Goal: Task Accomplishment & Management: Manage account settings

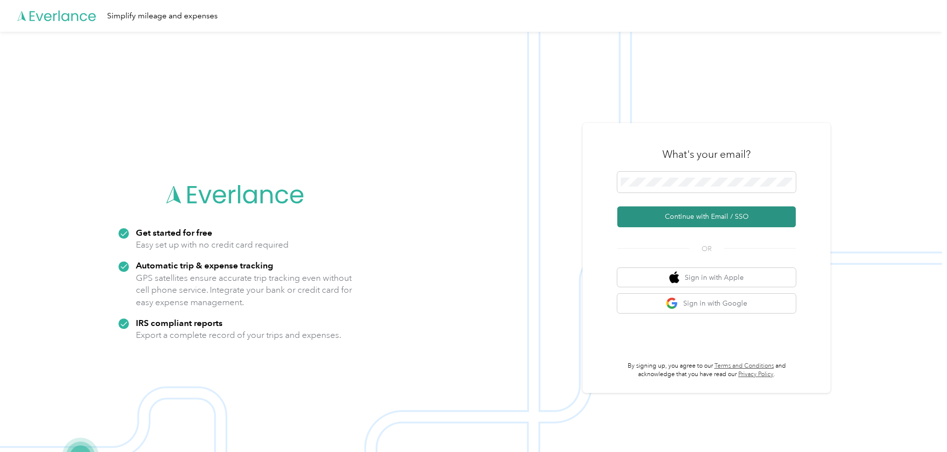
click at [682, 215] on button "Continue with Email / SSO" at bounding box center [706, 216] width 178 height 21
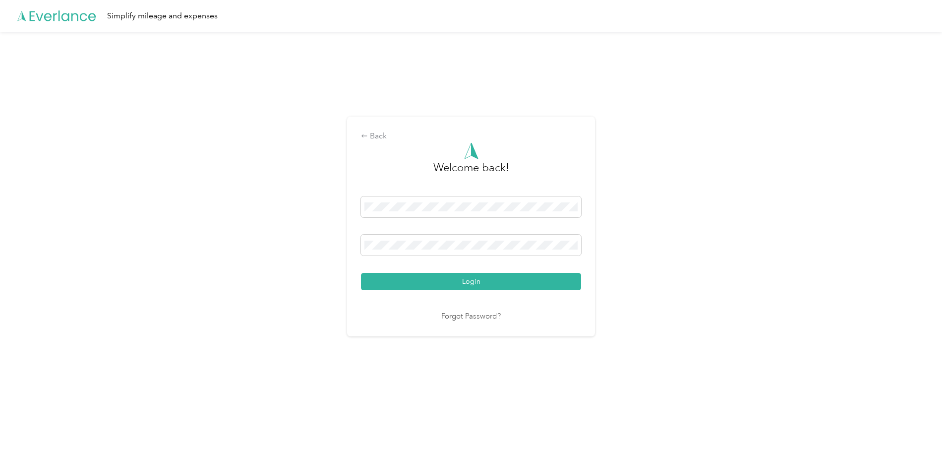
click at [361, 273] on button "Login" at bounding box center [471, 281] width 220 height 17
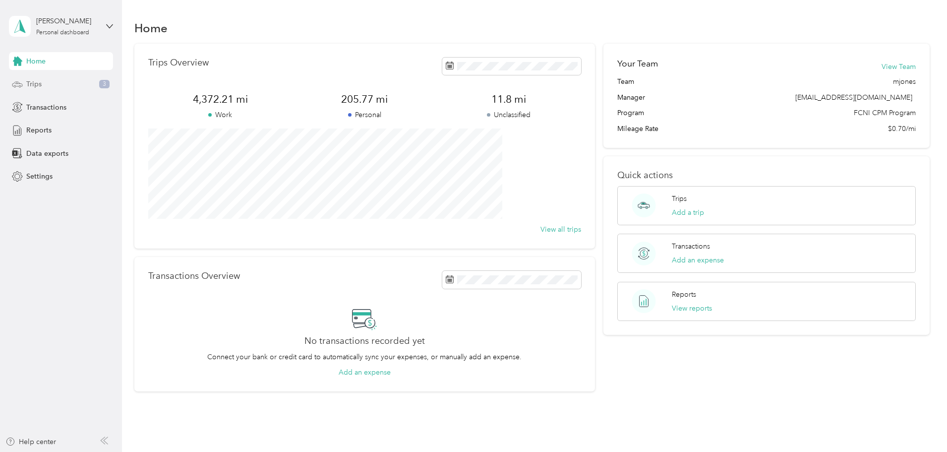
click at [55, 85] on div "Trips 3" at bounding box center [61, 84] width 104 height 18
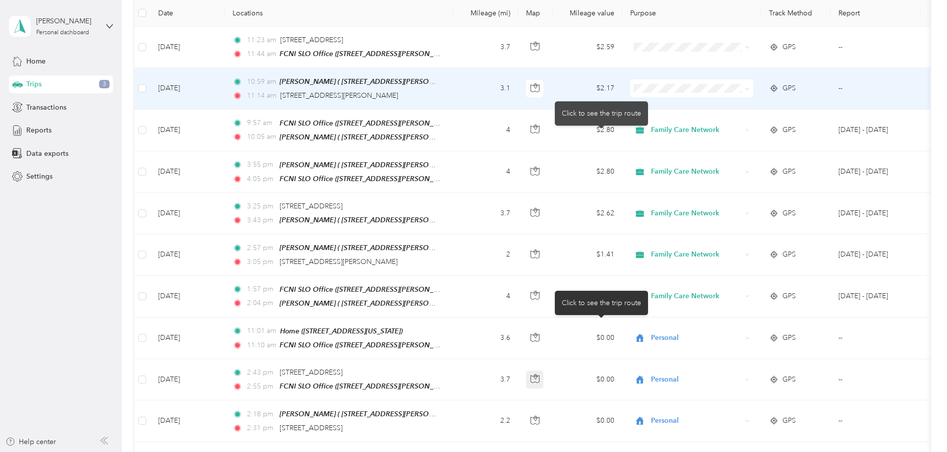
scroll to position [99, 0]
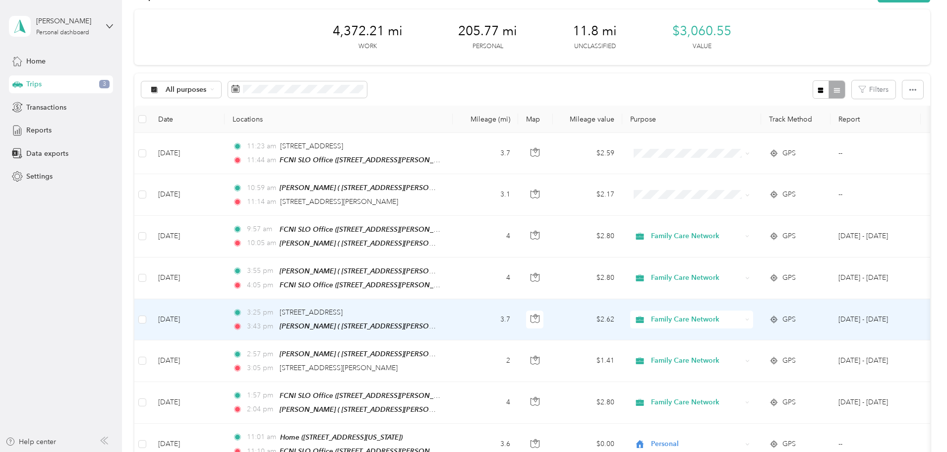
scroll to position [0, 0]
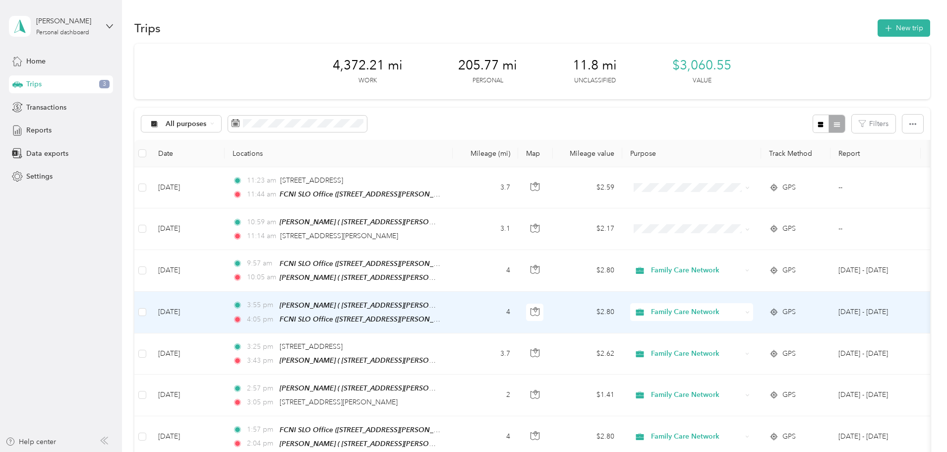
click at [225, 310] on td "[DATE]" at bounding box center [187, 313] width 74 height 42
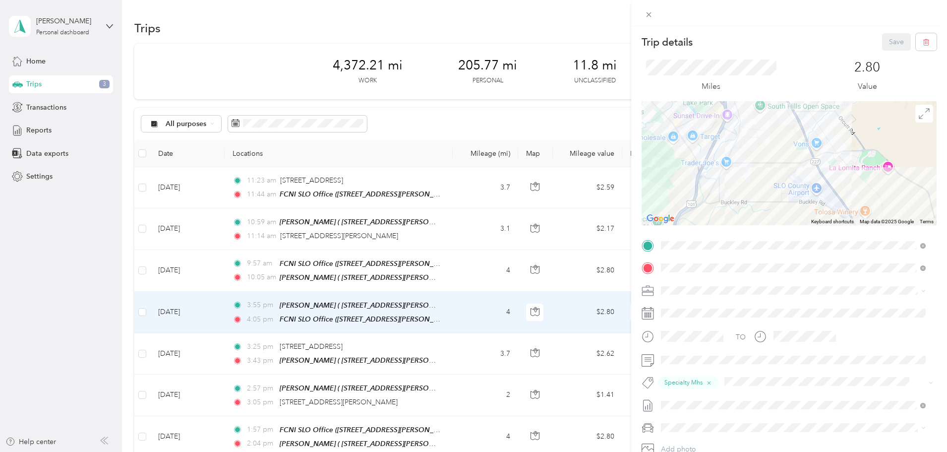
click at [266, 276] on div "Trip details Save This trip cannot be edited because it is either under review,…" at bounding box center [473, 226] width 947 height 452
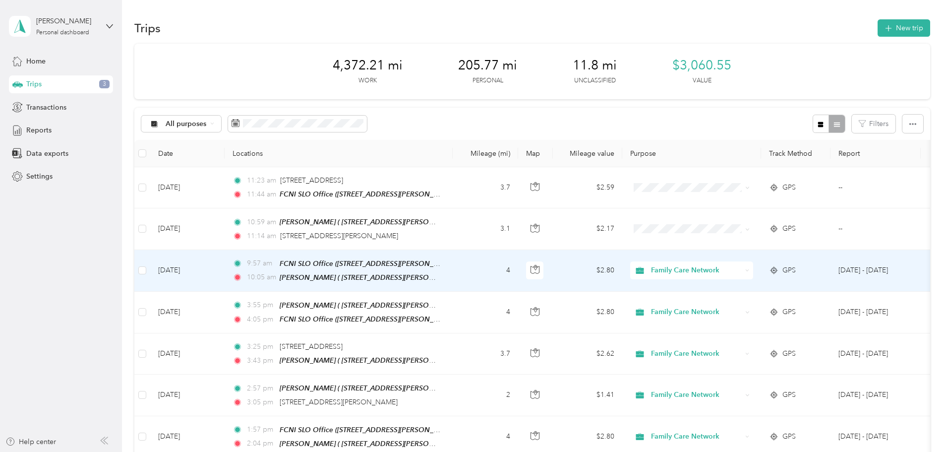
click at [225, 269] on td "[DATE]" at bounding box center [187, 271] width 74 height 42
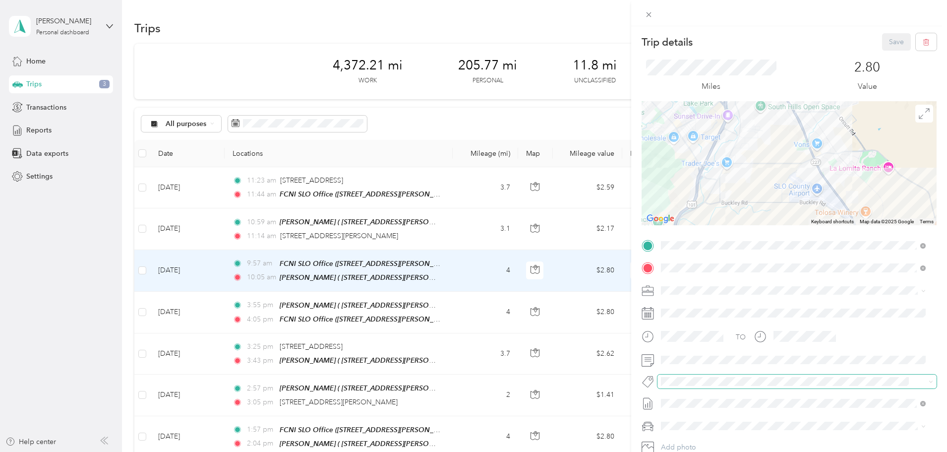
click at [681, 375] on span at bounding box center [796, 381] width 279 height 14
click at [696, 349] on li "Thp+ (slo)" at bounding box center [793, 344] width 272 height 19
click at [882, 38] on button "Save" at bounding box center [896, 41] width 29 height 17
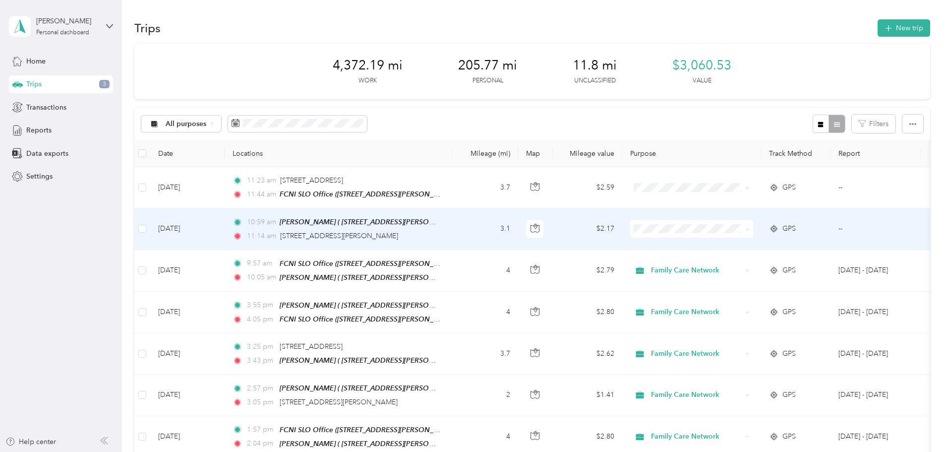
click at [225, 231] on td "[DATE]" at bounding box center [187, 228] width 74 height 41
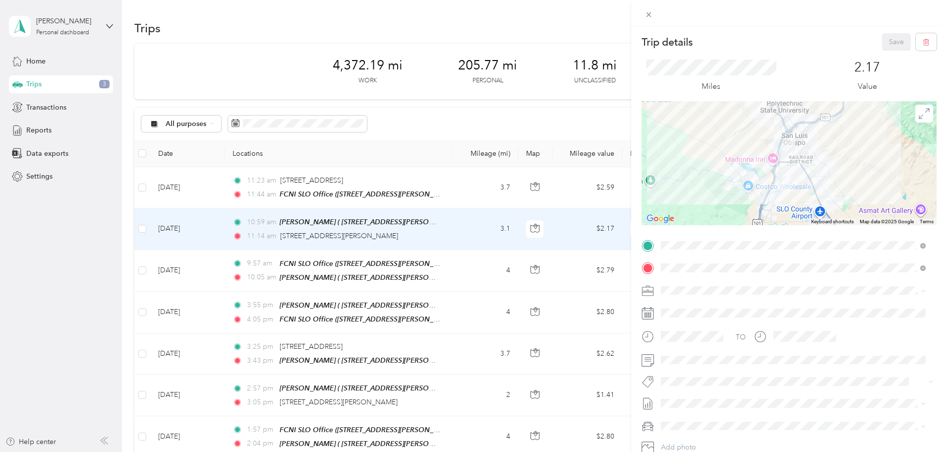
click at [687, 322] on span "Personal" at bounding box center [677, 325] width 26 height 8
click at [891, 43] on button "Save" at bounding box center [896, 41] width 29 height 17
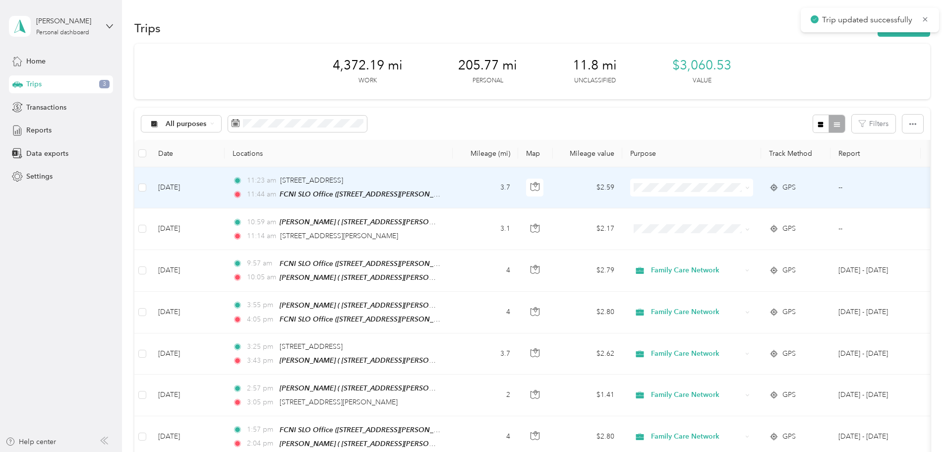
click at [225, 189] on td "[DATE]" at bounding box center [187, 187] width 74 height 41
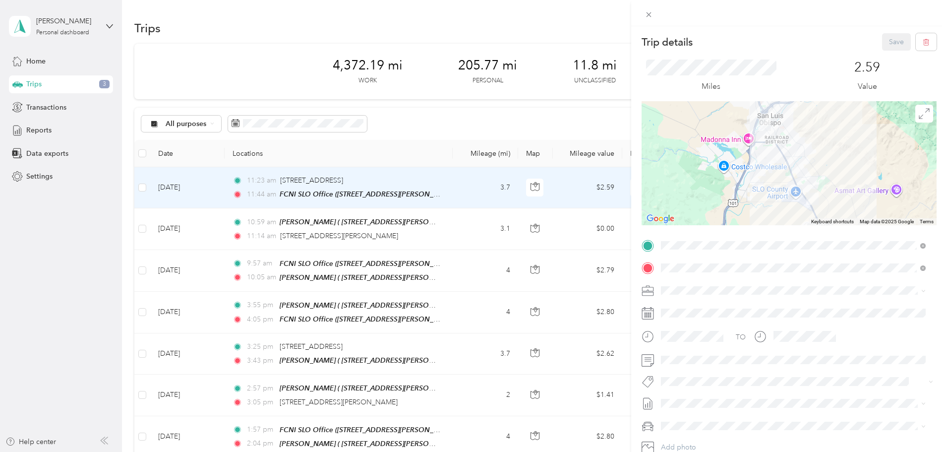
click at [680, 326] on span "Personal" at bounding box center [677, 325] width 26 height 8
click at [274, 233] on div "Trip details Save This trip cannot be edited because it is either under review,…" at bounding box center [473, 226] width 947 height 452
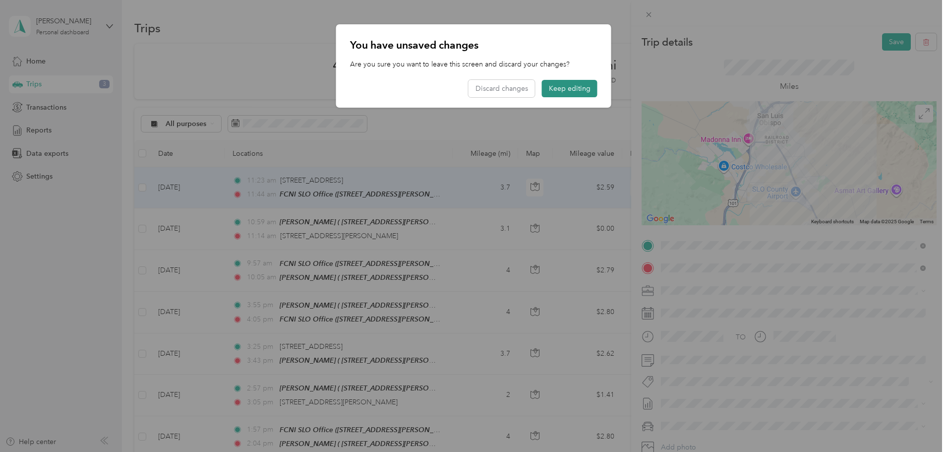
click at [583, 90] on button "Keep editing" at bounding box center [570, 88] width 56 height 17
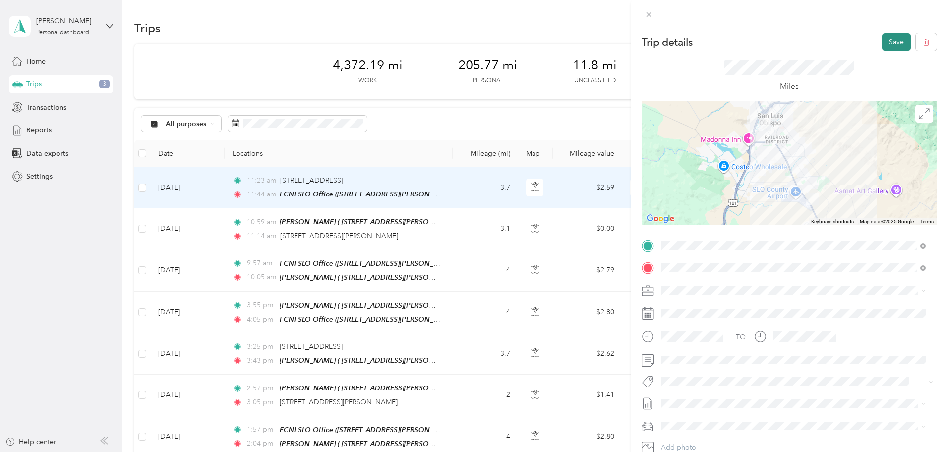
click at [888, 40] on button "Save" at bounding box center [896, 41] width 29 height 17
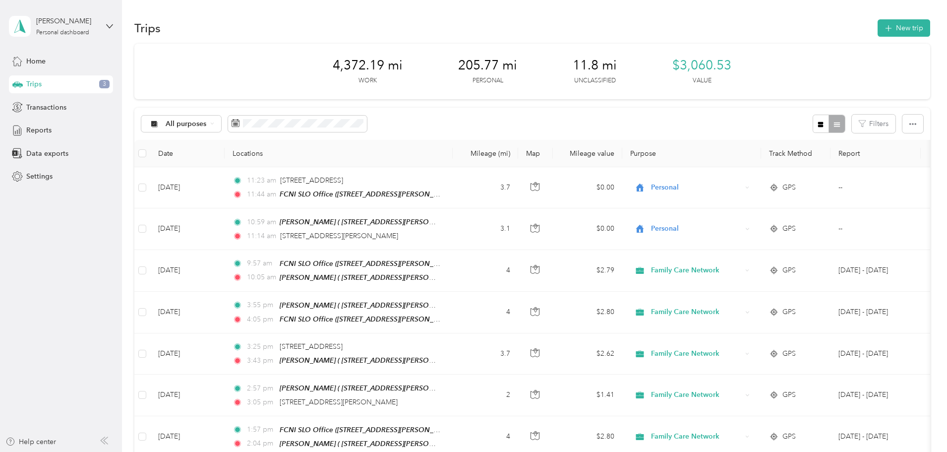
click at [63, 79] on div "Trips 3" at bounding box center [61, 84] width 104 height 18
click at [56, 110] on span "Transactions" at bounding box center [46, 107] width 40 height 10
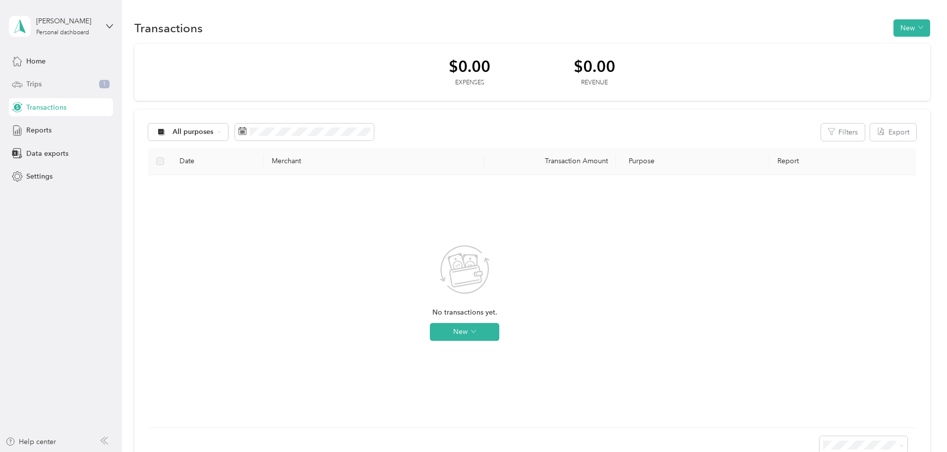
click at [38, 82] on span "Trips" at bounding box center [33, 84] width 15 height 10
